Goal: Task Accomplishment & Management: Use online tool/utility

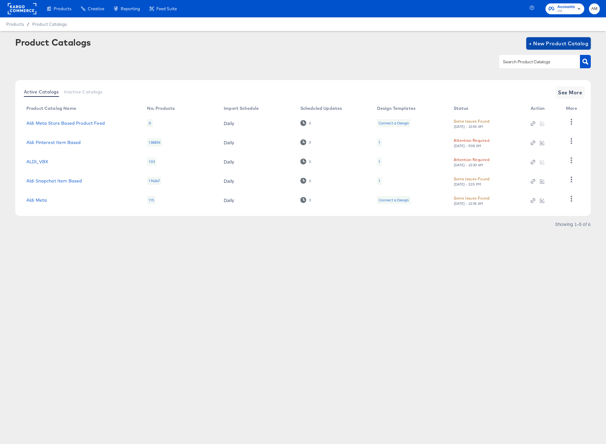
click at [551, 38] on button "+ New Product Catalog" at bounding box center [558, 43] width 65 height 12
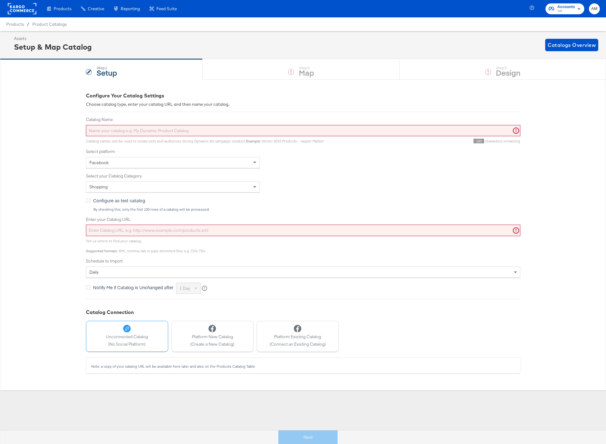
click at [19, 6] on rect at bounding box center [22, 8] width 29 height 11
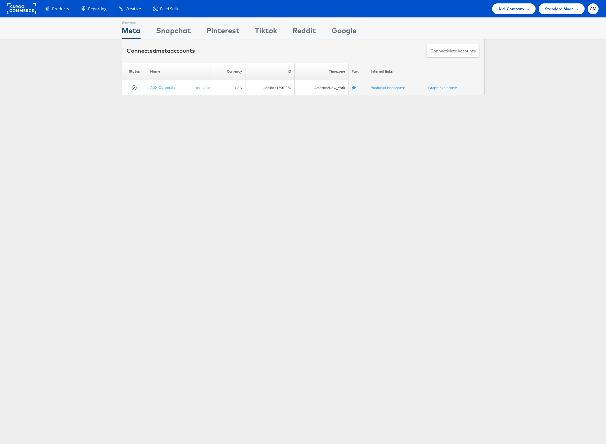
drag, startPoint x: 502, startPoint y: 9, endPoint x: 504, endPoint y: 13, distance: 4.7
click at [502, 9] on span "Aldi Company" at bounding box center [511, 9] width 26 height 7
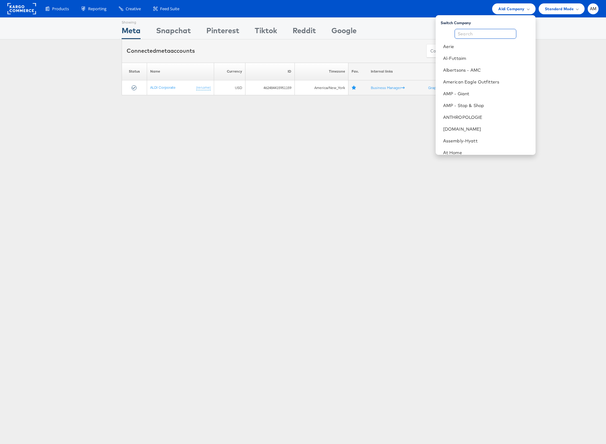
click at [490, 32] on input "text" at bounding box center [486, 34] width 62 height 10
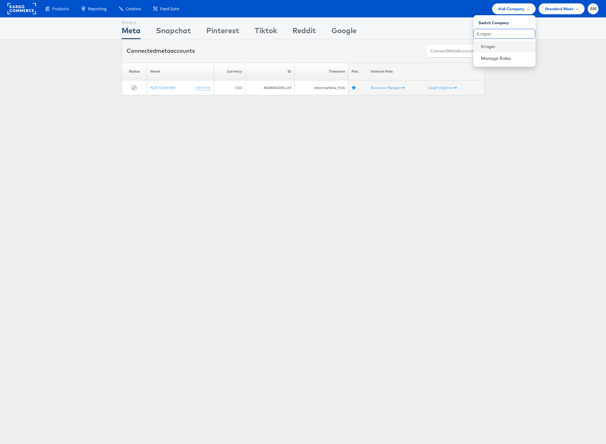
type input "Kroger"
click at [488, 50] on li "Kroger" at bounding box center [505, 47] width 62 height 12
click at [486, 46] on link "Kroger" at bounding box center [506, 46] width 50 height 6
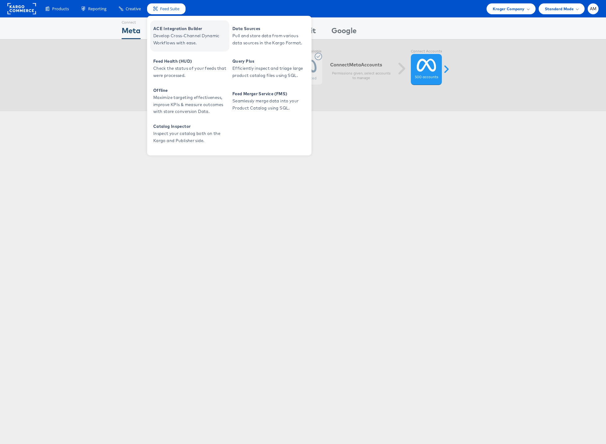
click at [173, 32] on span "ACE Integration Builder" at bounding box center [190, 28] width 74 height 7
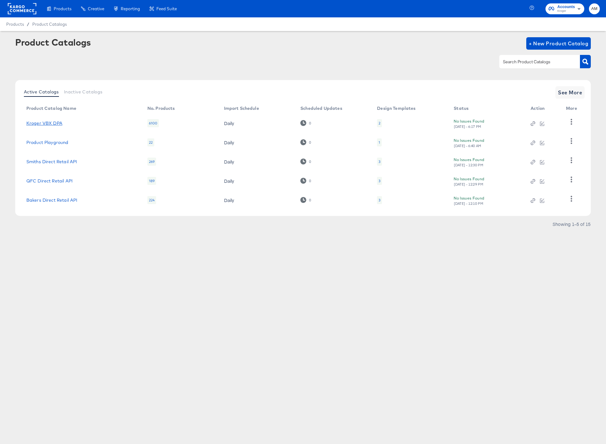
click at [37, 121] on link "Kroger VBX DPA" at bounding box center [44, 123] width 36 height 5
click at [514, 63] on input "text" at bounding box center [535, 61] width 66 height 7
type input "Kroger"
click at [584, 63] on icon "button" at bounding box center [585, 62] width 6 height 6
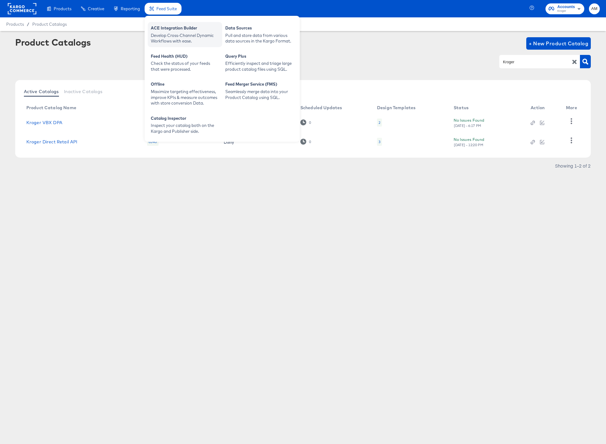
click at [161, 28] on div "ACE Integration Builder" at bounding box center [185, 28] width 68 height 7
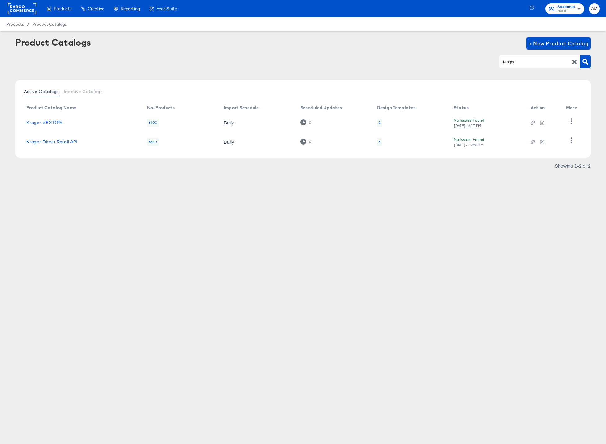
click at [185, 202] on div "Products Products Product Catalogs Enhance Your Product Catalog, Map Them to Pu…" at bounding box center [303, 222] width 606 height 444
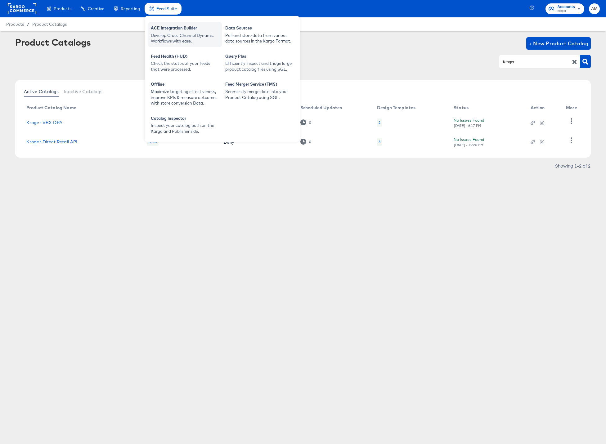
click at [161, 27] on div "ACE Integration Builder" at bounding box center [185, 28] width 68 height 7
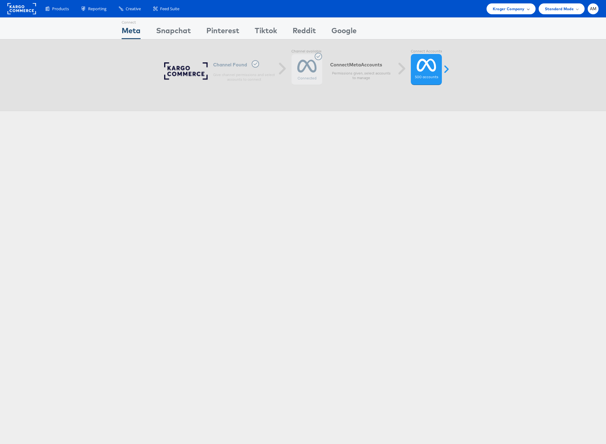
drag, startPoint x: 516, startPoint y: 5, endPoint x: 514, endPoint y: 8, distance: 3.3
click at [515, 6] on span "Kroger Company" at bounding box center [509, 9] width 32 height 7
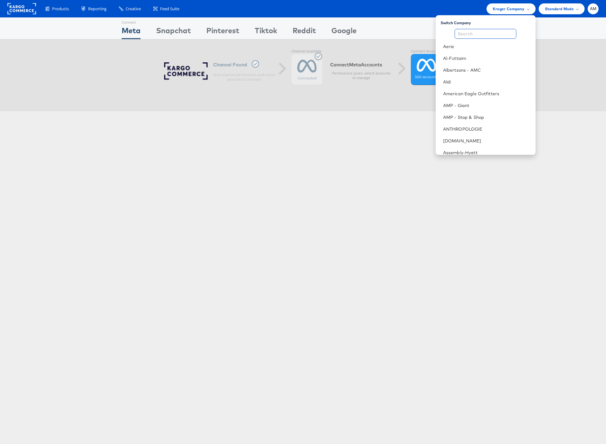
click at [485, 33] on input "text" at bounding box center [486, 34] width 62 height 10
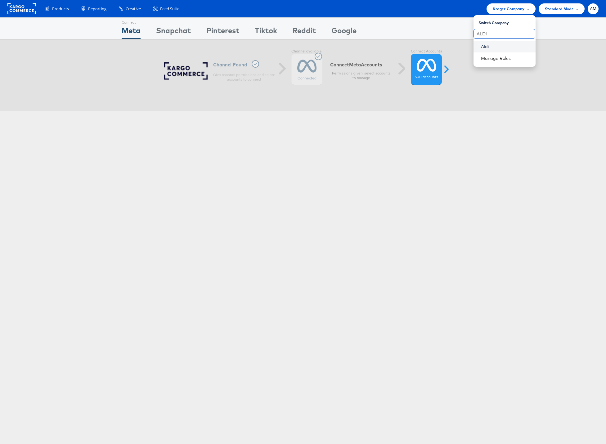
type input "ALDI"
click at [485, 45] on link "Aldi" at bounding box center [506, 46] width 50 height 6
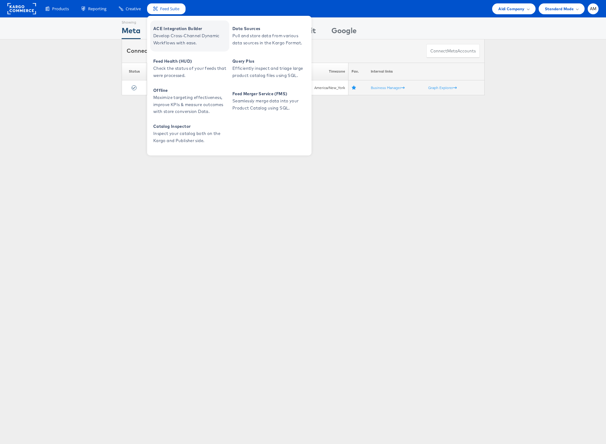
click at [171, 25] on link "ACE Integration Builder Develop Cross-Channel Dynamic Workflows with ease." at bounding box center [189, 35] width 79 height 31
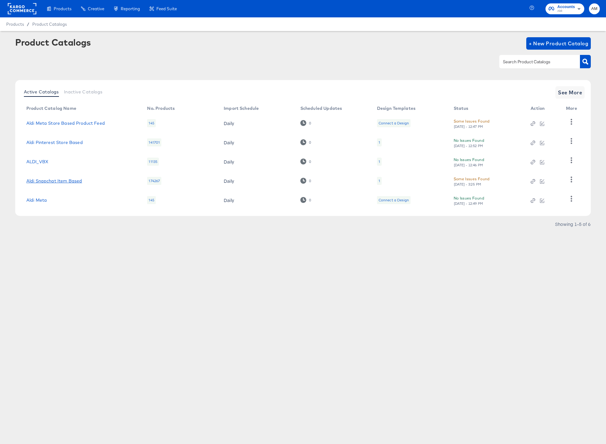
click at [54, 180] on link "Aldi Snapchat Item Based" at bounding box center [54, 180] width 56 height 5
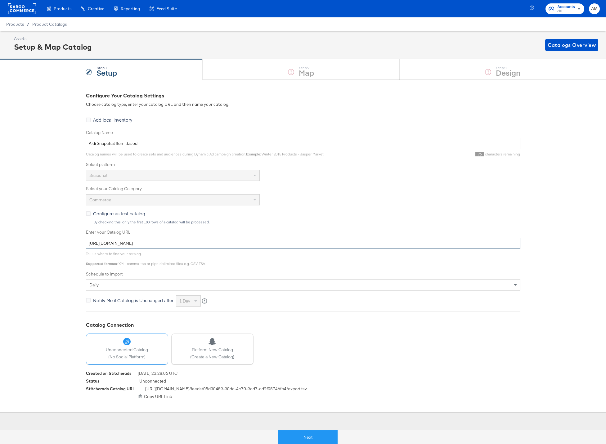
drag, startPoint x: 274, startPoint y: 242, endPoint x: 18, endPoint y: 234, distance: 255.5
click at [18, 234] on div "Configure Your Catalog Settings Choose catalog type, enter your catalog URL and…" at bounding box center [303, 245] width 606 height 332
paste input "411/snapchat/commerce/snapchat-commerce"
type input "https://ace.stitcherads.com/exports/1411/snapchat/commerce/snapchat-commerce/ex…"
click at [291, 438] on button "Next" at bounding box center [307, 437] width 59 height 14
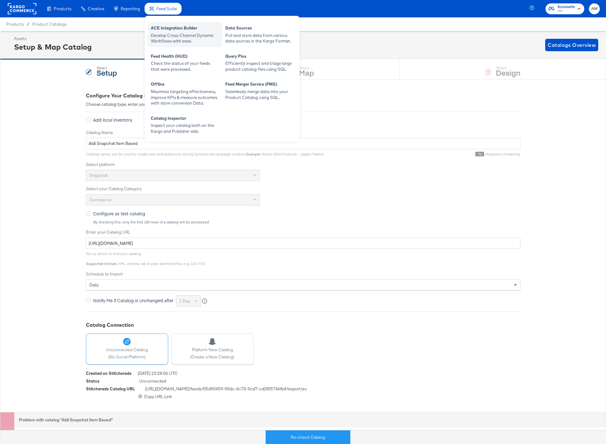
click at [172, 37] on div "Develop Cross-Channel Dynamic Workflows with ease." at bounding box center [185, 38] width 68 height 11
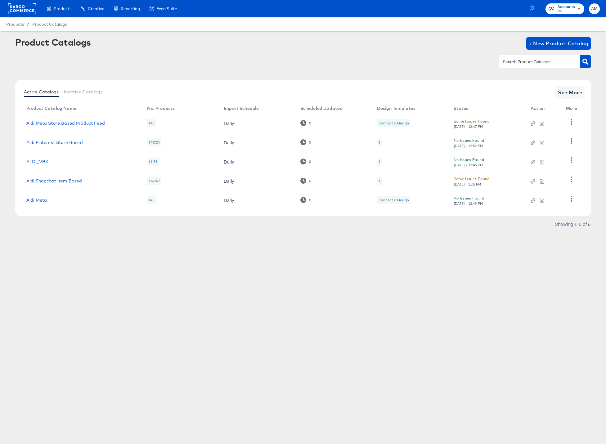
click at [57, 179] on link "Aldi Snapchat Item Based" at bounding box center [54, 180] width 56 height 5
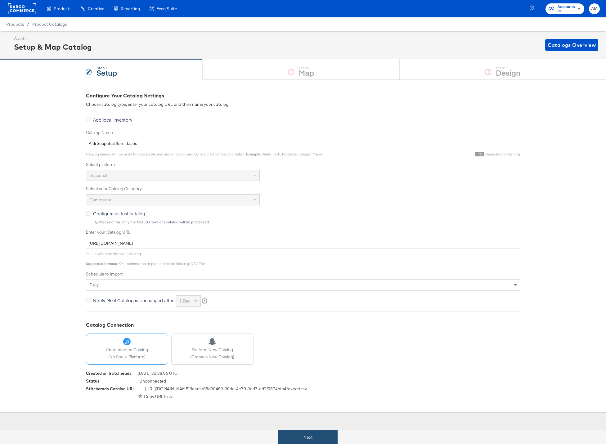
click at [314, 436] on button "Next" at bounding box center [307, 437] width 59 height 14
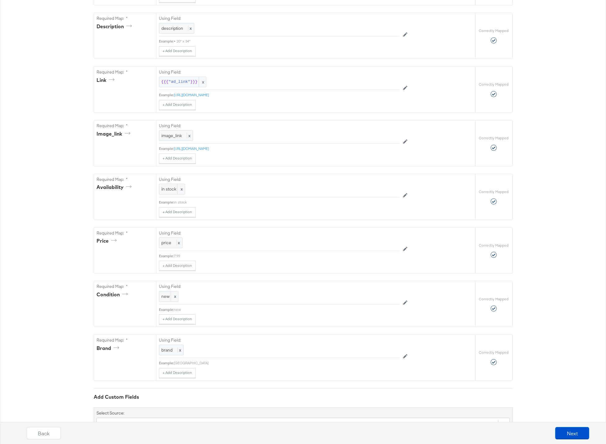
scroll to position [267, 0]
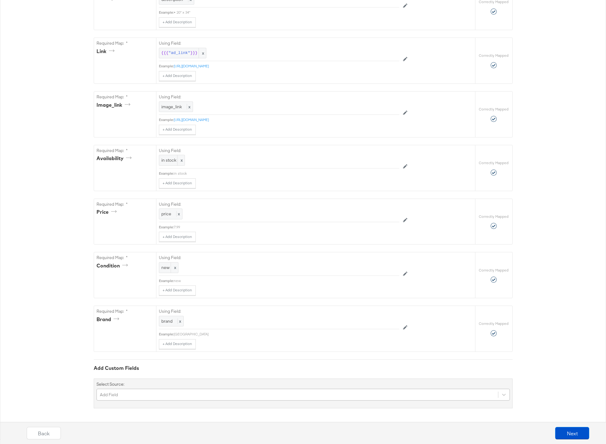
click at [156, 394] on div "Add Field" at bounding box center [303, 395] width 413 height 12
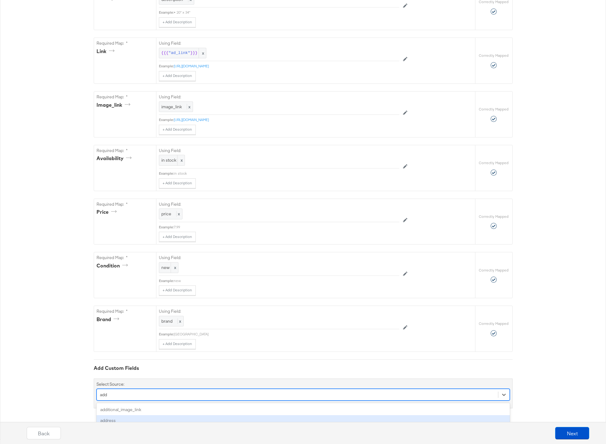
type input "add"
click at [131, 419] on div "Back Next" at bounding box center [308, 430] width 606 height 27
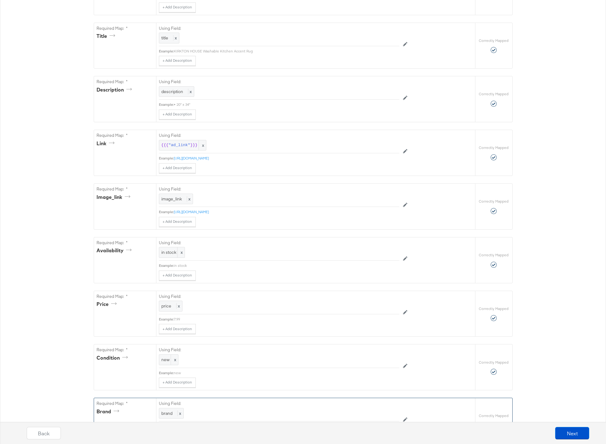
scroll to position [70, 0]
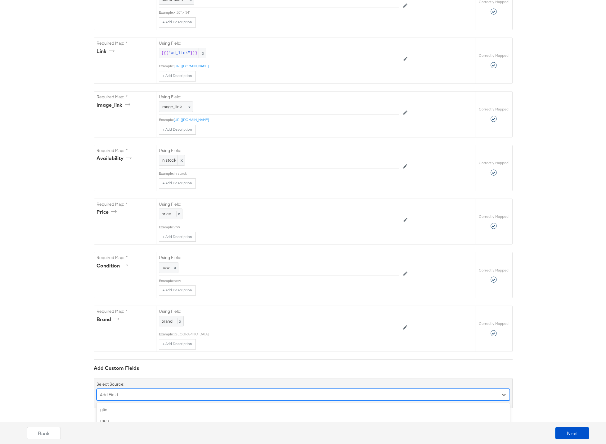
click at [117, 394] on div "option color focused, 4 of 109. 109 results available. Use Up and Down to choos…" at bounding box center [303, 395] width 413 height 12
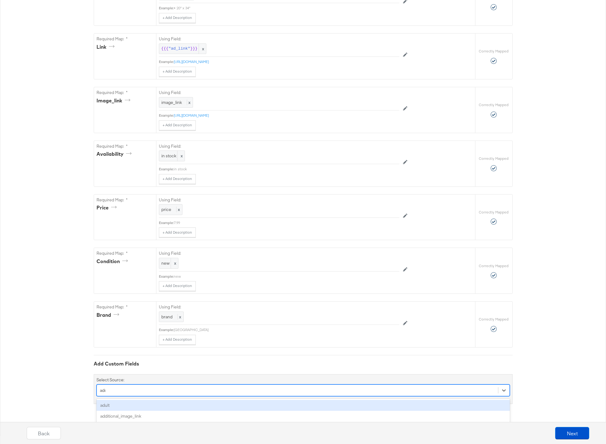
scroll to position [267, 0]
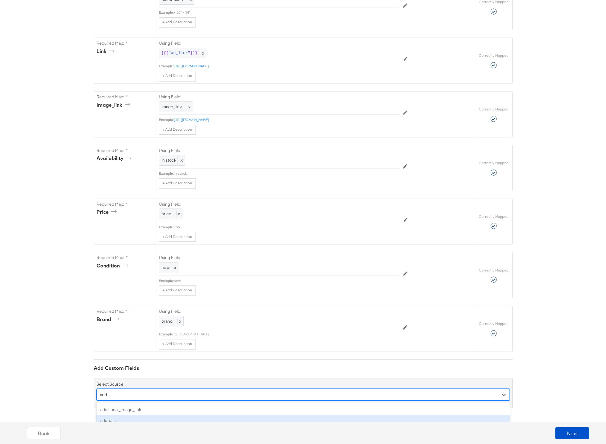
type input "add"
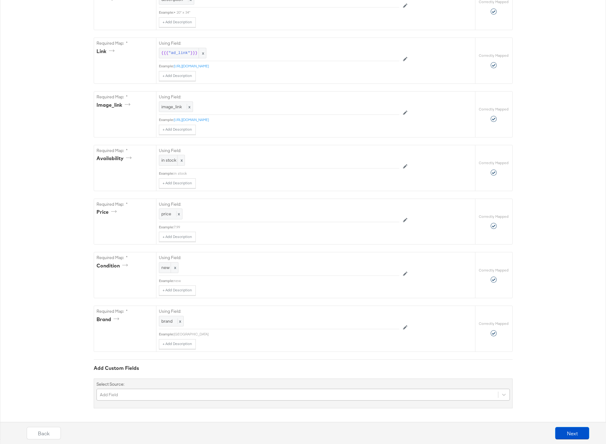
click at [112, 418] on div "Back Next" at bounding box center [308, 430] width 606 height 27
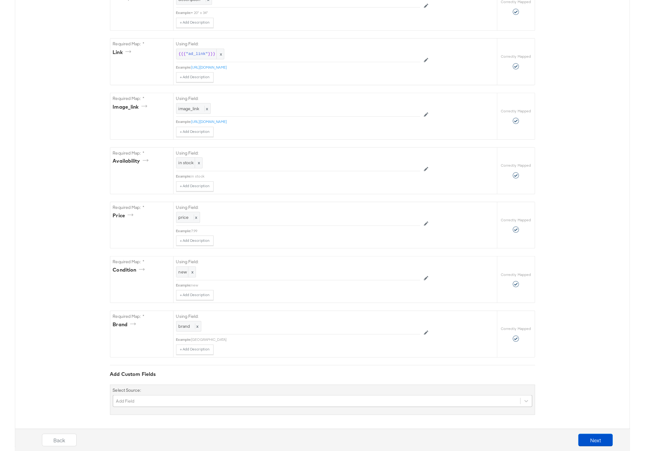
scroll to position [260, 0]
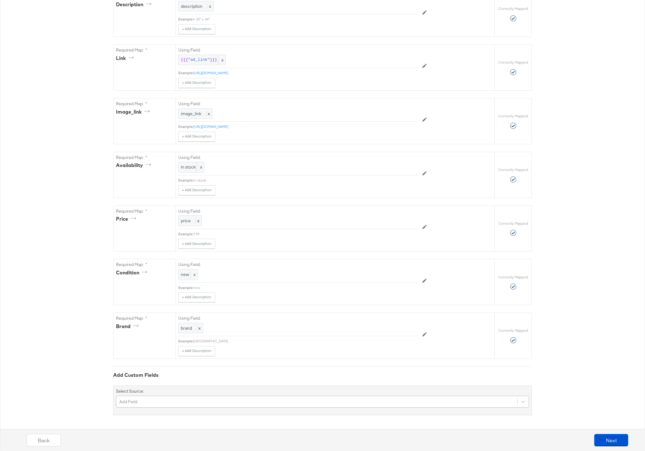
click at [139, 400] on div "Add Field" at bounding box center [322, 402] width 413 height 12
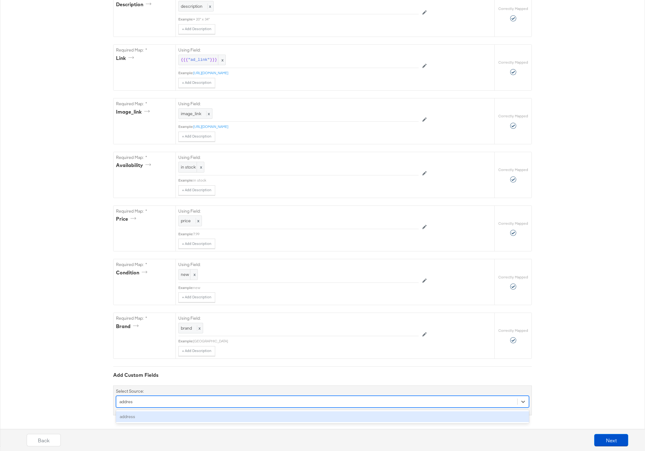
type input "address"
click at [131, 416] on div "address" at bounding box center [322, 416] width 413 height 11
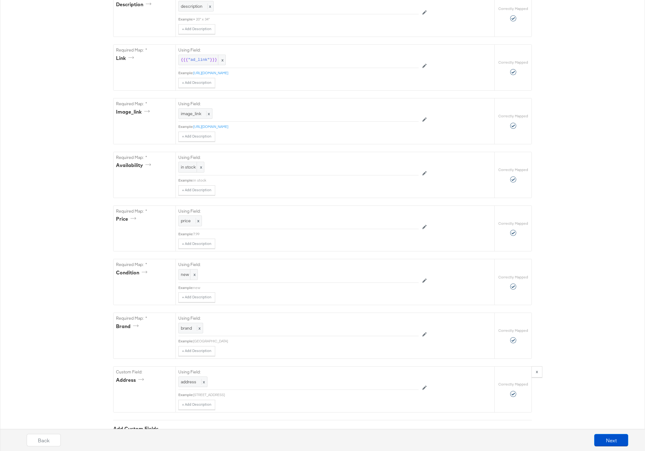
scroll to position [312, 0]
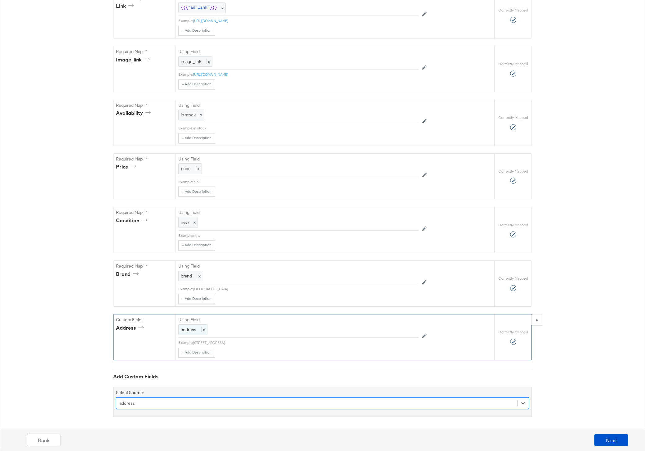
click at [188, 330] on span "address" at bounding box center [189, 330] width 16 height 6
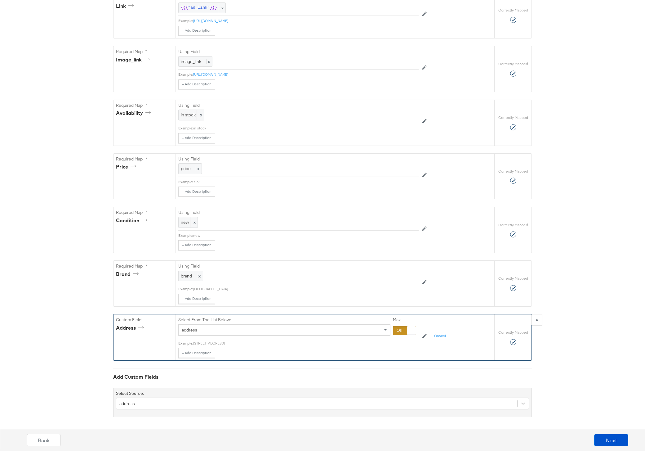
click at [192, 330] on span "address" at bounding box center [190, 330] width 16 height 6
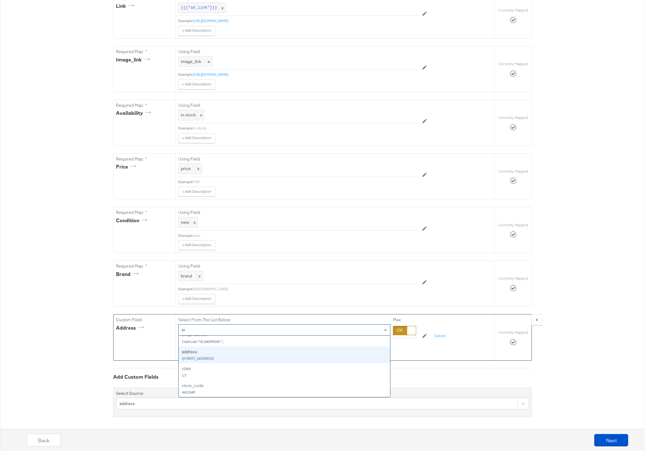
scroll to position [0, 0]
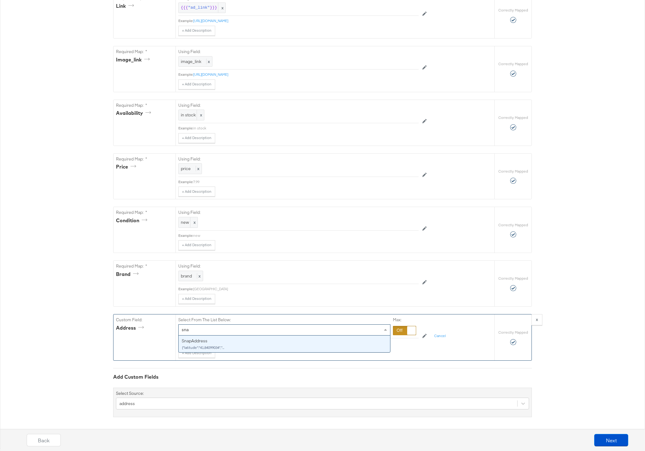
type input "snap"
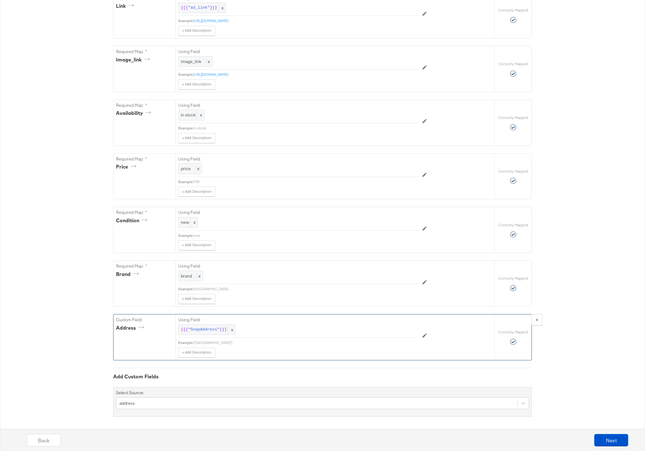
scroll to position [314, 0]
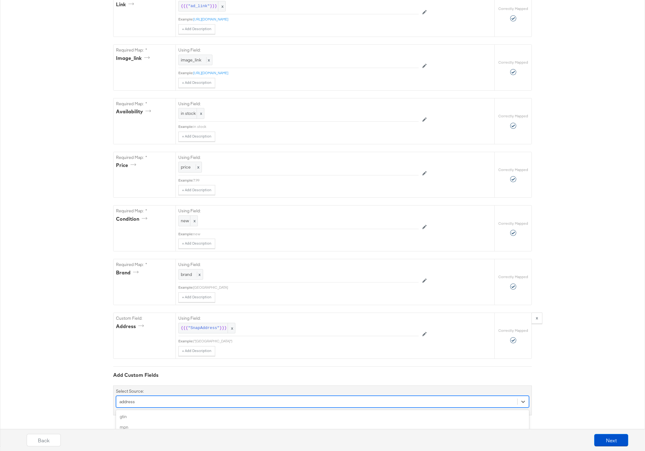
click at [155, 400] on div "option address, selected. option color focused, 4 of 108. 108 results available…" at bounding box center [322, 402] width 413 height 12
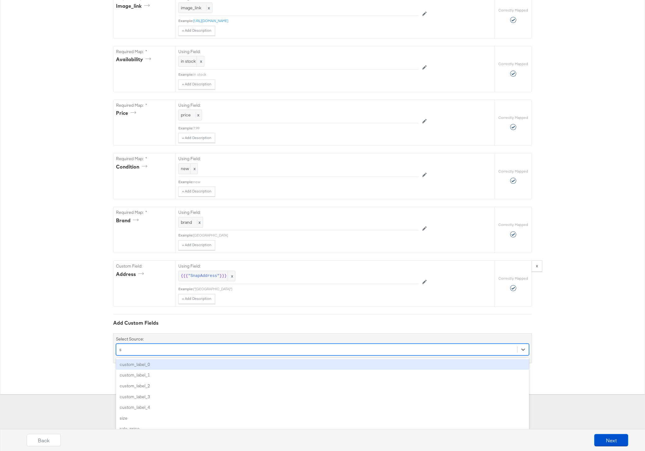
type input "sa"
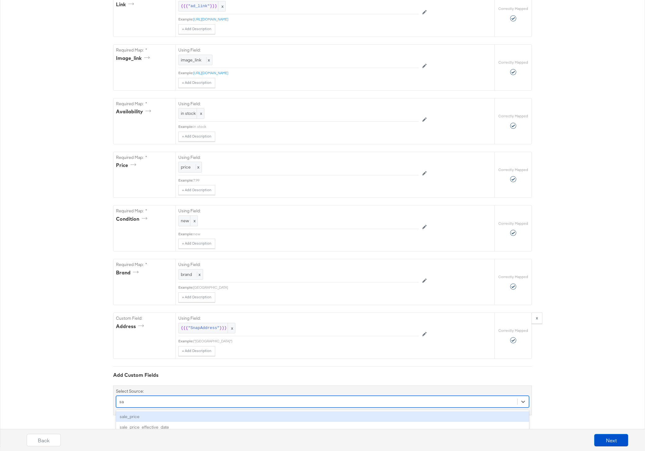
click at [131, 419] on div "sale_price" at bounding box center [322, 416] width 413 height 11
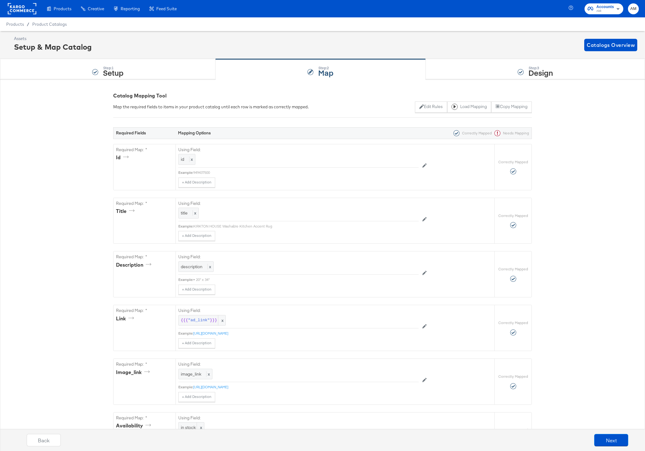
scroll to position [368, 0]
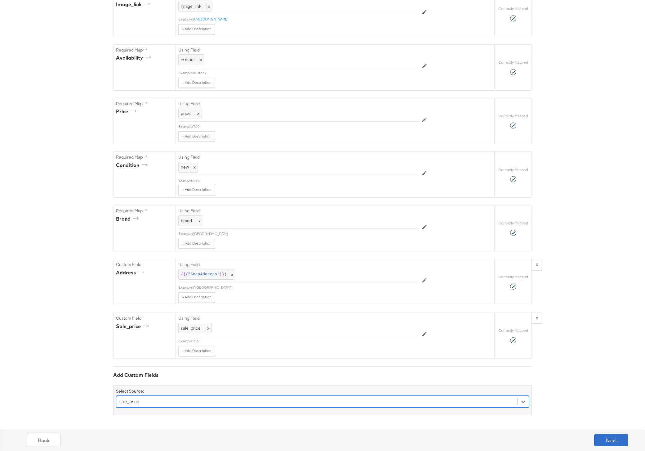
click at [606, 438] on button "Next" at bounding box center [612, 440] width 34 height 12
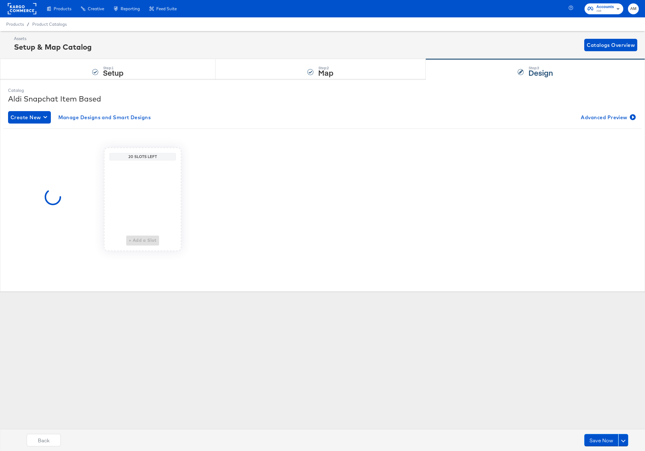
scroll to position [0, 0]
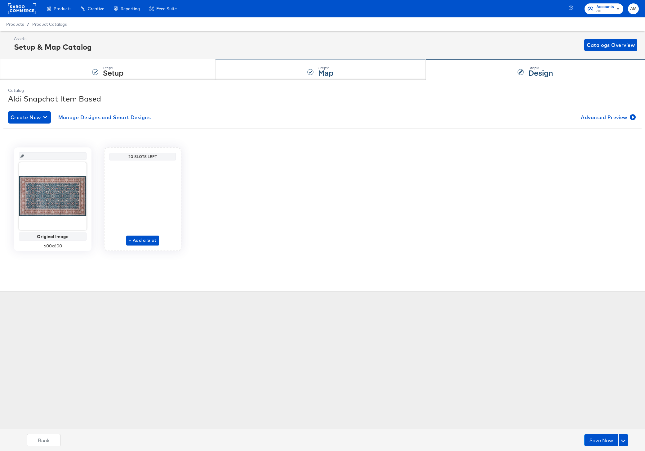
click at [276, 73] on div "Step: 2 Map" at bounding box center [321, 69] width 210 height 20
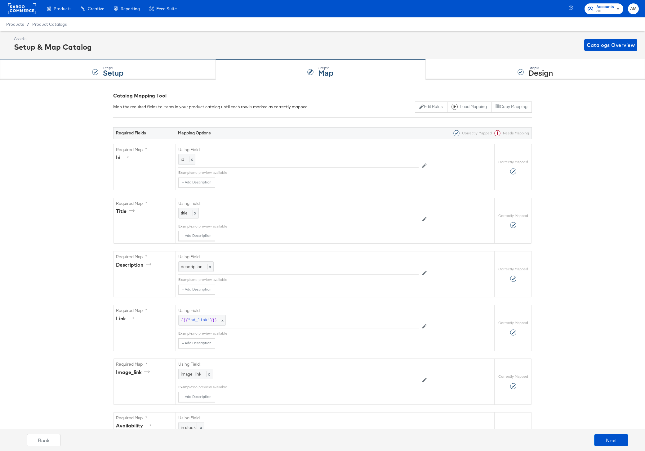
click at [170, 71] on div "Step: 1 Setup" at bounding box center [108, 69] width 216 height 20
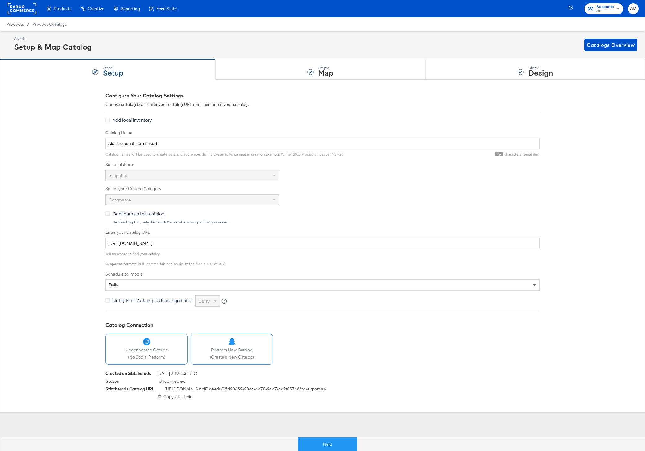
click at [234, 350] on span "Platform New Catalog" at bounding box center [232, 350] width 44 height 6
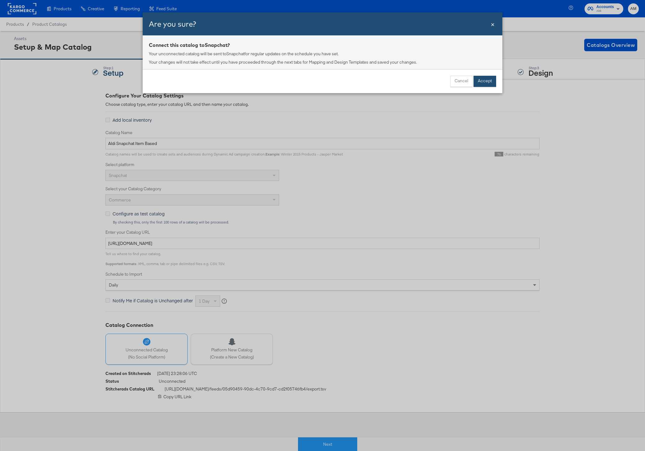
click at [484, 80] on button "Accept" at bounding box center [485, 81] width 23 height 11
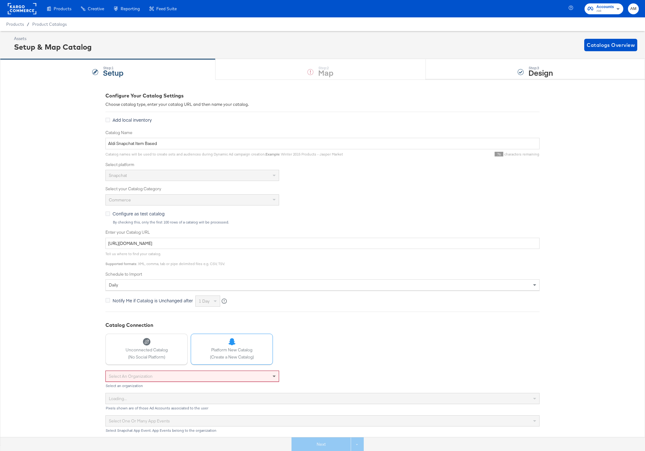
click at [272, 375] on span at bounding box center [275, 376] width 8 height 11
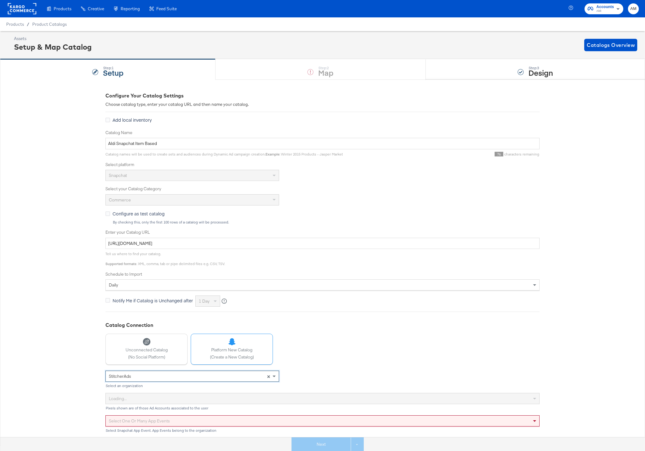
click at [152, 423] on div "Select one or many app events" at bounding box center [323, 421] width 434 height 11
type input "a"
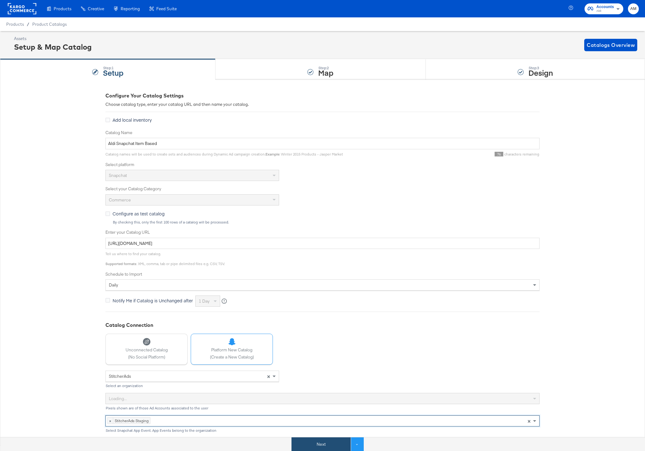
click at [326, 443] on button "Next" at bounding box center [321, 444] width 59 height 14
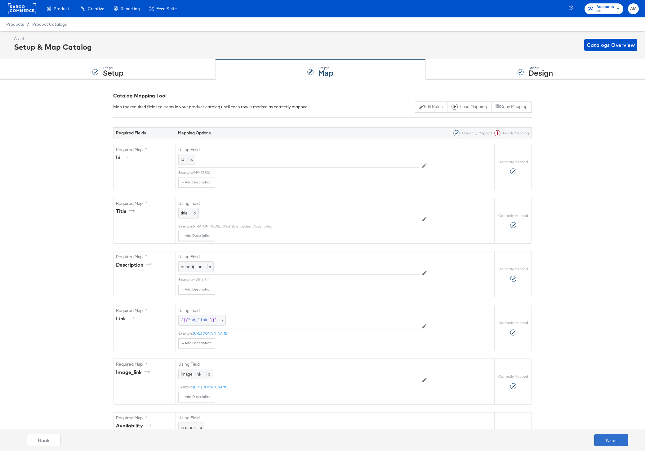
click at [606, 438] on button "Next" at bounding box center [612, 440] width 34 height 12
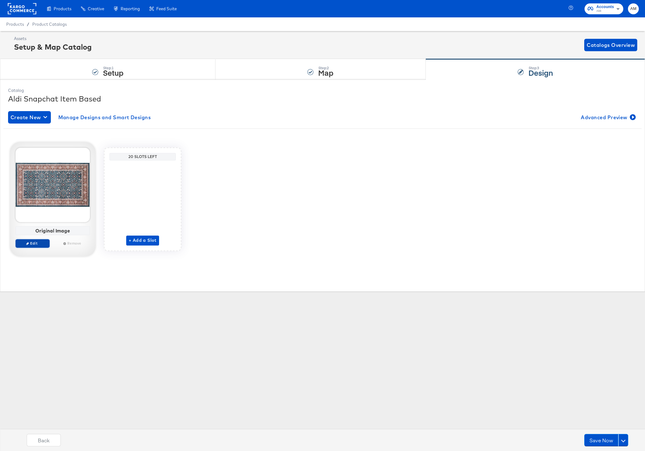
click at [37, 243] on span "Edit" at bounding box center [32, 243] width 29 height 5
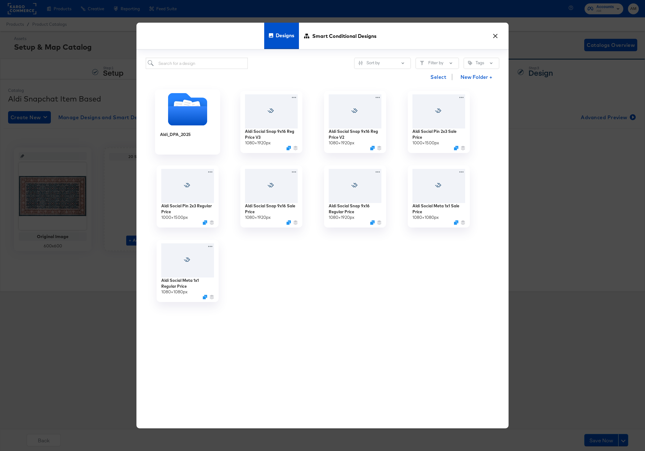
click at [181, 117] on icon "Folder" at bounding box center [187, 115] width 39 height 19
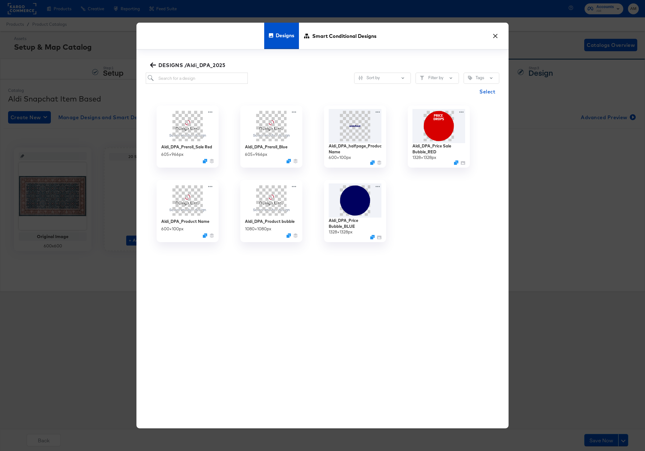
click at [493, 34] on button "×" at bounding box center [495, 34] width 11 height 11
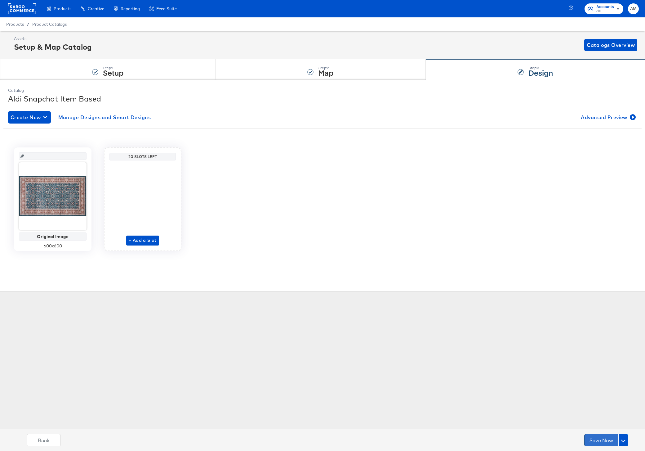
click at [599, 440] on button "Save Now" at bounding box center [602, 440] width 34 height 12
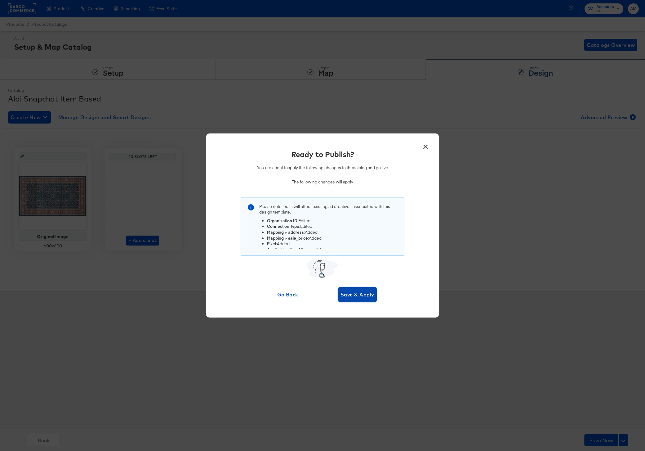
click at [362, 295] on span "Save & Apply" at bounding box center [358, 294] width 34 height 9
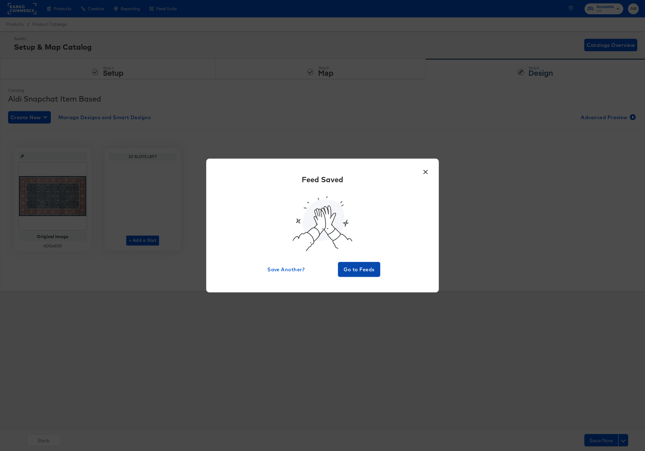
click at [350, 265] on span "Go to Feeds" at bounding box center [359, 269] width 37 height 9
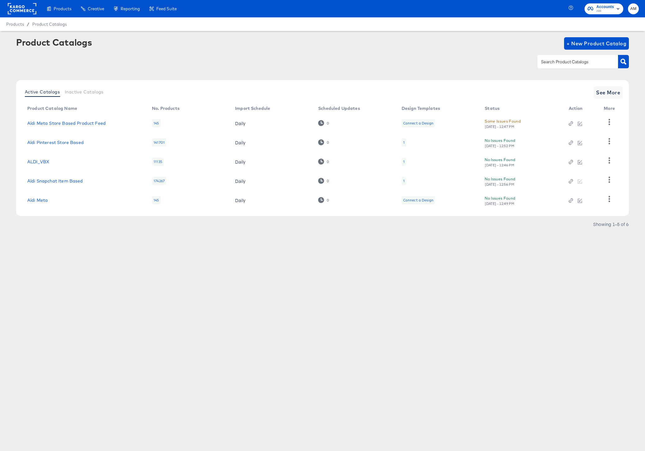
click at [606, 7] on span "AM" at bounding box center [634, 8] width 6 height 7
click at [603, 63] on link "Internal Dashboard" at bounding box center [600, 62] width 47 height 11
click at [606, 181] on icon "button" at bounding box center [610, 180] width 6 height 6
click at [578, 139] on div "HUD Checks (Internal)" at bounding box center [584, 139] width 62 height 10
click at [488, 86] on div "Active Catalogs Inactive Catalogs See More" at bounding box center [322, 92] width 601 height 12
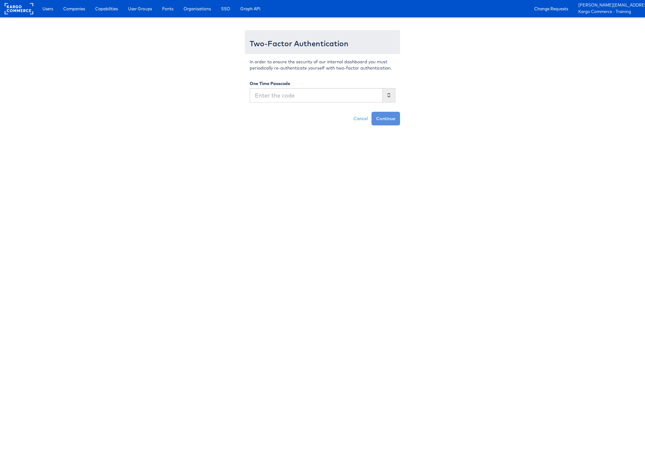
click at [287, 97] on input "text" at bounding box center [316, 95] width 133 height 14
type input "495752"
click at [372, 112] on button "Continue" at bounding box center [386, 119] width 29 height 14
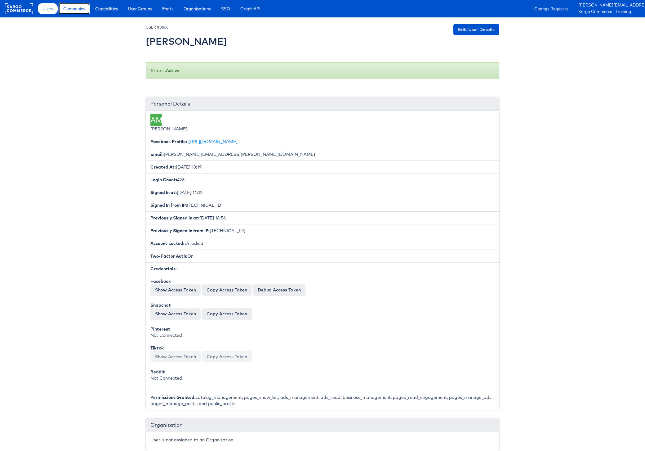
click at [75, 10] on span "Companies" at bounding box center [74, 9] width 22 height 6
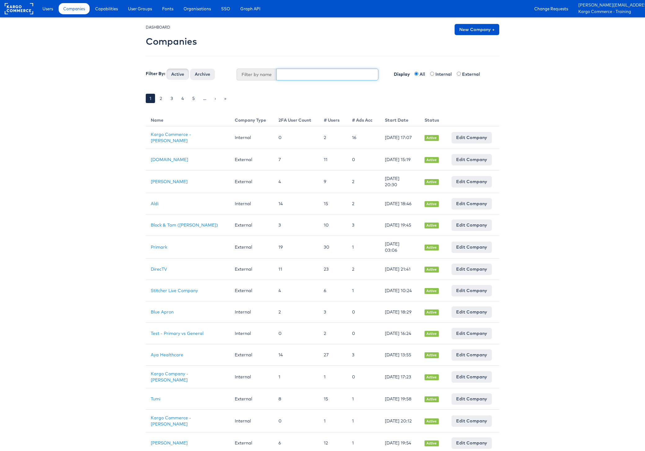
click at [292, 74] on input "text" at bounding box center [327, 75] width 102 height 12
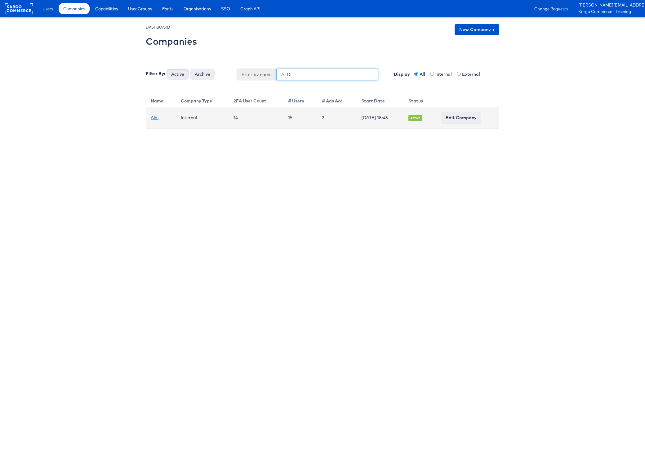
type input "ALDI"
click at [155, 119] on link "Aldi" at bounding box center [155, 118] width 8 height 6
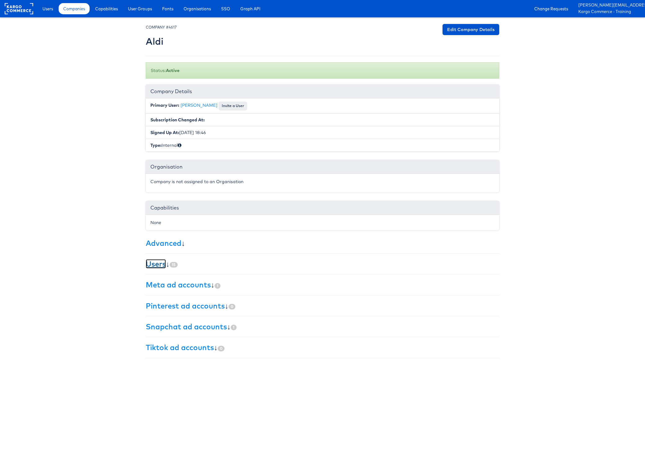
click at [157, 262] on link "Users" at bounding box center [156, 263] width 20 height 9
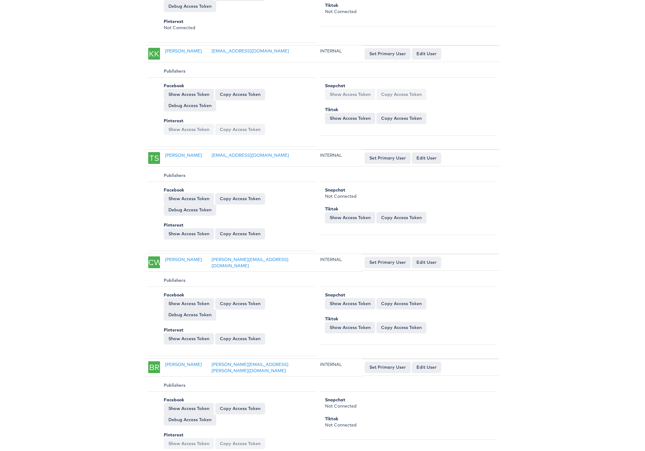
scroll to position [977, 0]
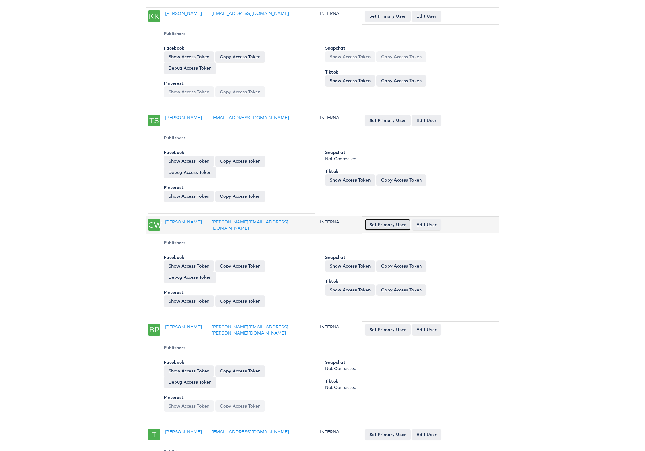
click at [394, 221] on button "Set Primary User" at bounding box center [388, 224] width 46 height 11
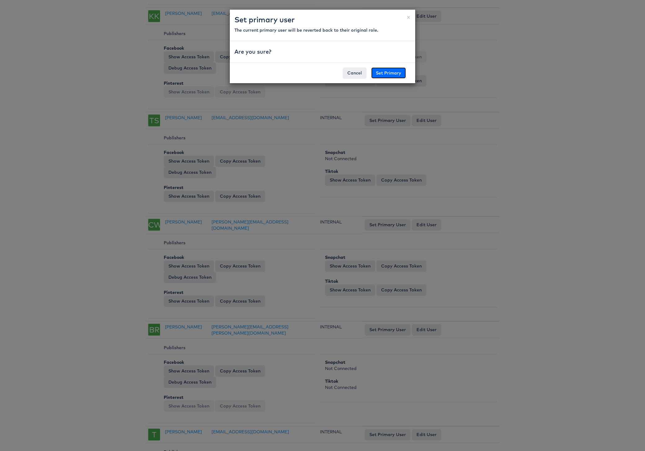
click at [381, 73] on button "Set Primary" at bounding box center [388, 72] width 35 height 11
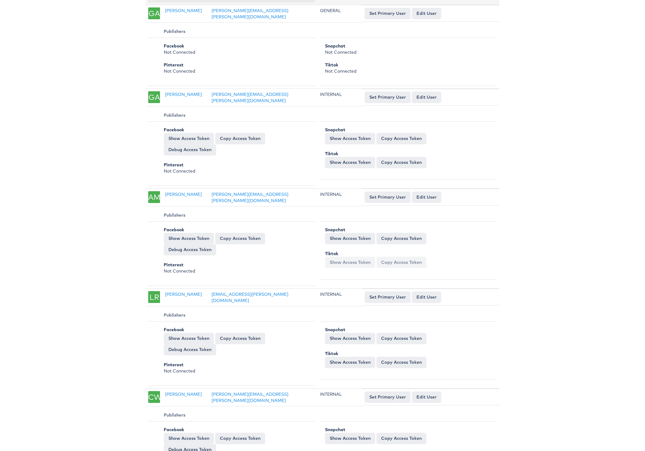
scroll to position [395, 0]
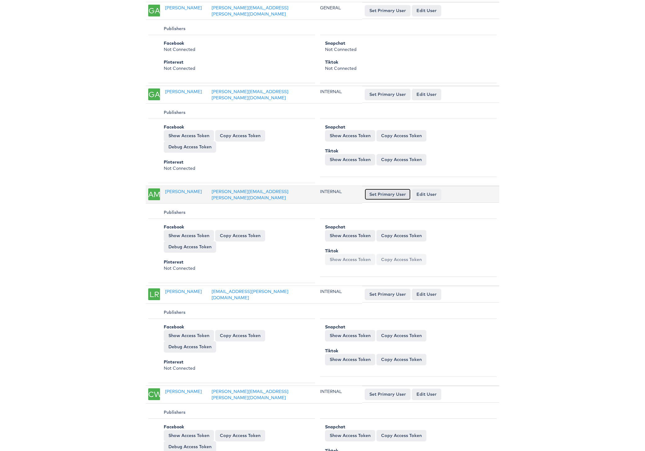
click at [380, 193] on button "Set Primary User" at bounding box center [388, 194] width 46 height 11
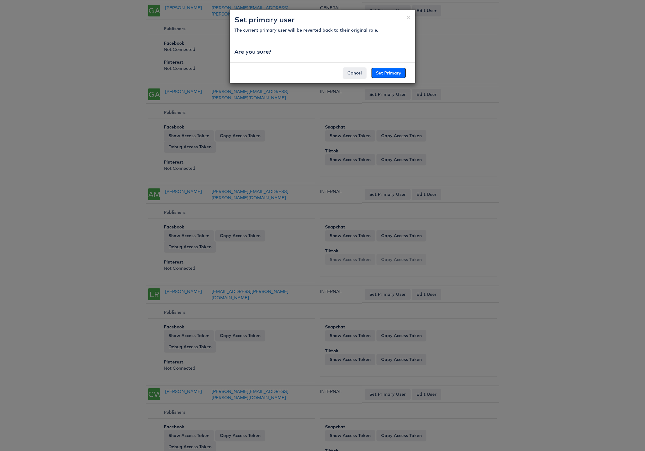
click at [381, 73] on button "Set Primary" at bounding box center [388, 72] width 35 height 11
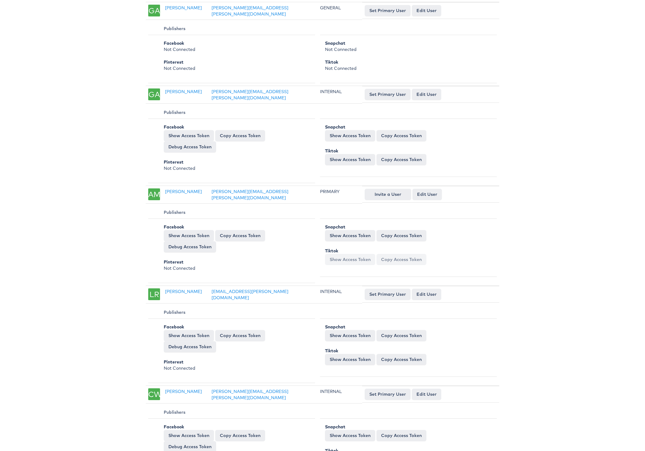
scroll to position [0, 0]
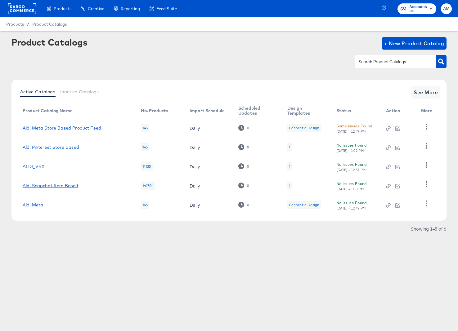
click at [74, 185] on link "Aldi Snapchat Item Based" at bounding box center [51, 185] width 56 height 5
